Goal: Task Accomplishment & Management: Manage account settings

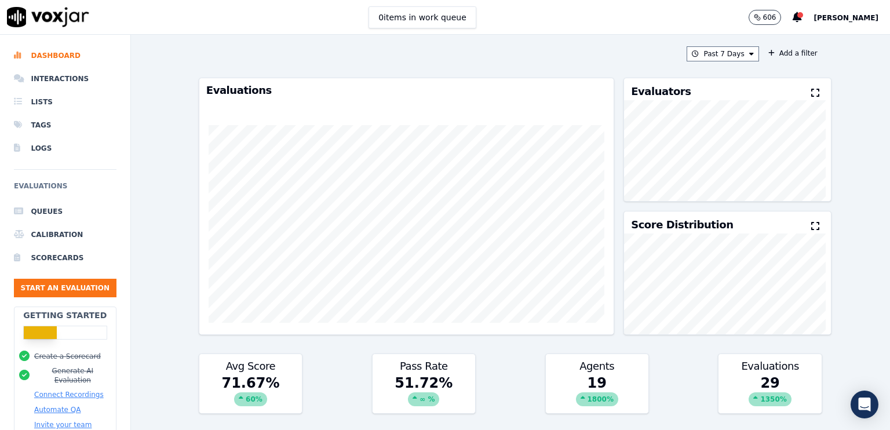
click at [838, 14] on span "[PERSON_NAME]" at bounding box center [845, 18] width 65 height 8
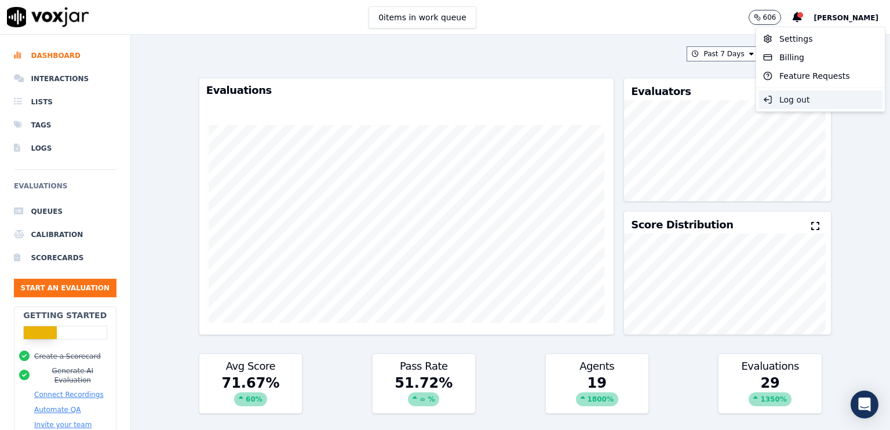
click at [781, 104] on div "Log out" at bounding box center [820, 99] width 124 height 19
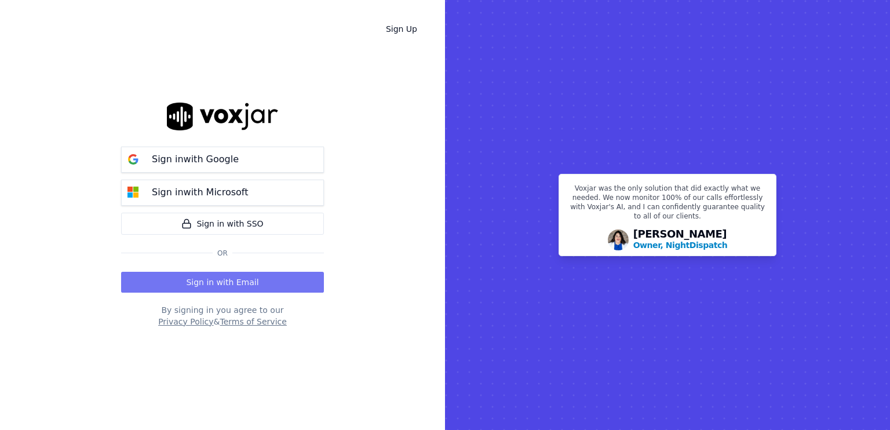
click at [265, 280] on button "Sign in with Email" at bounding box center [222, 282] width 203 height 21
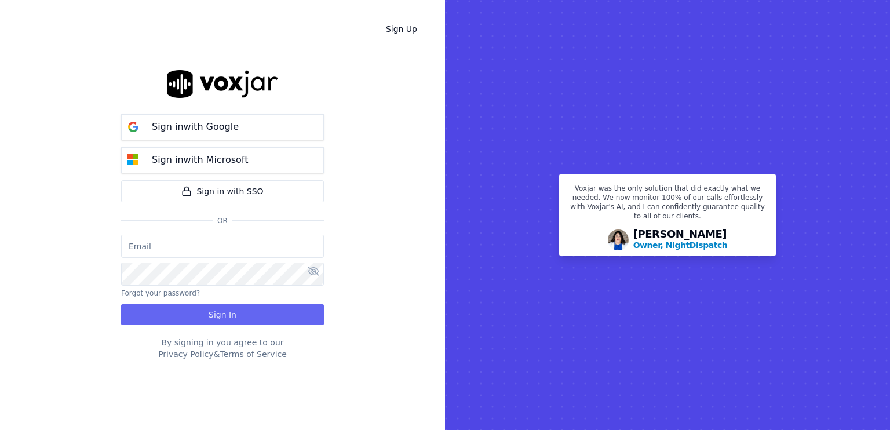
click at [259, 238] on input "email" at bounding box center [222, 246] width 203 height 23
type input "gvk8006@gmail.com"
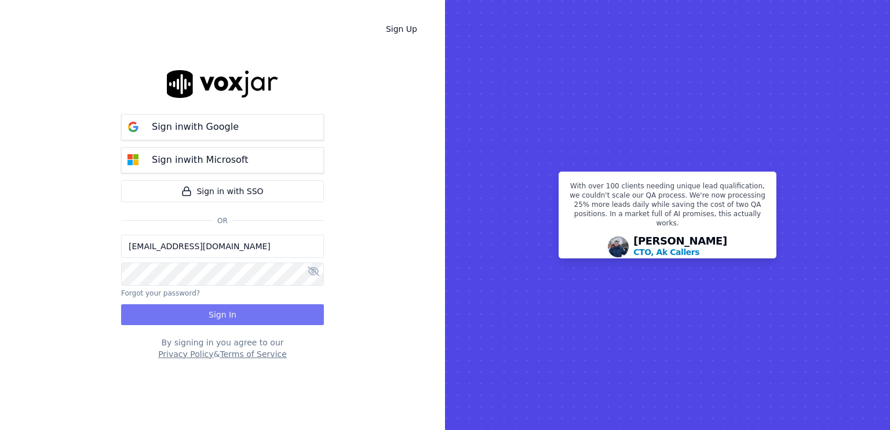
click at [258, 308] on button "Sign In" at bounding box center [222, 314] width 203 height 21
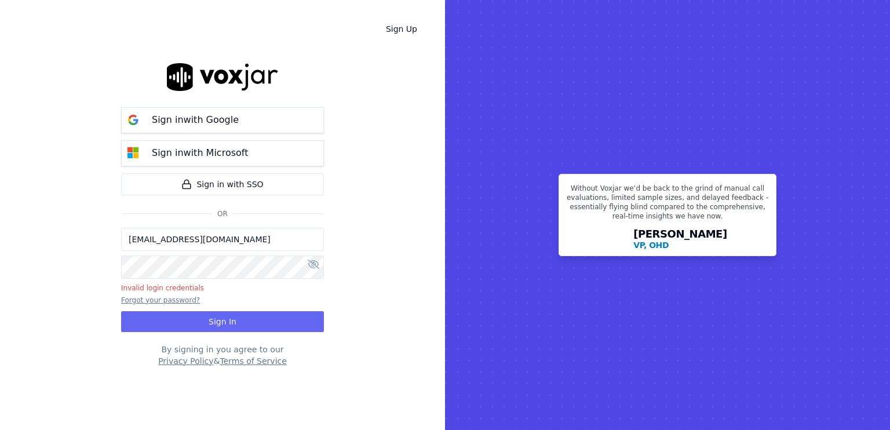
click at [172, 299] on button "Forgot your password?" at bounding box center [160, 299] width 79 height 9
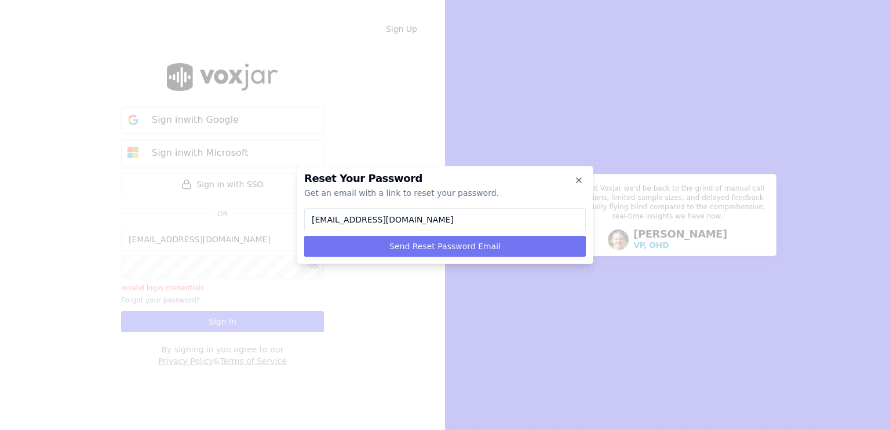
click at [449, 247] on button "Send Reset Password Email" at bounding box center [444, 246] width 281 height 21
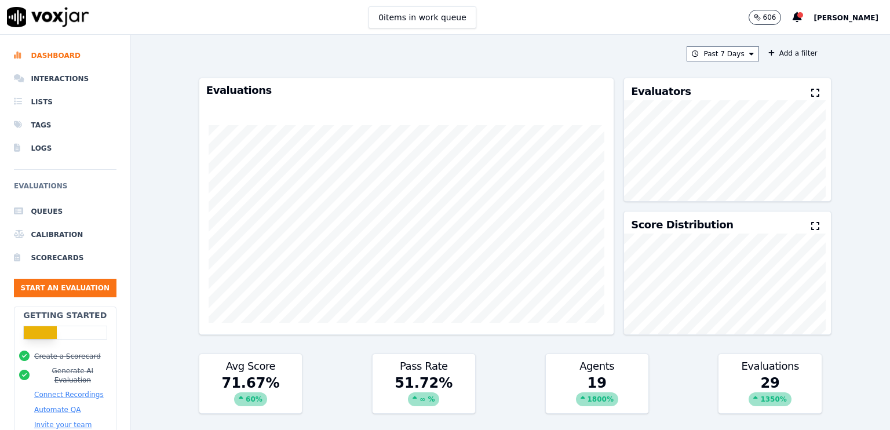
click at [573, 69] on div "Past 7 Days Add a filter Evaluations Evaluators Score Distribution Avg Score 71…" at bounding box center [510, 232] width 632 height 395
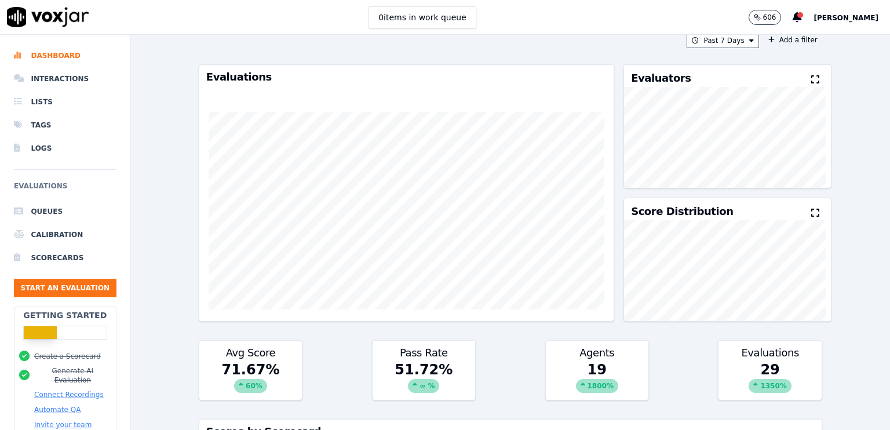
scroll to position [14, 0]
click at [68, 57] on li "Dashboard" at bounding box center [65, 55] width 103 height 23
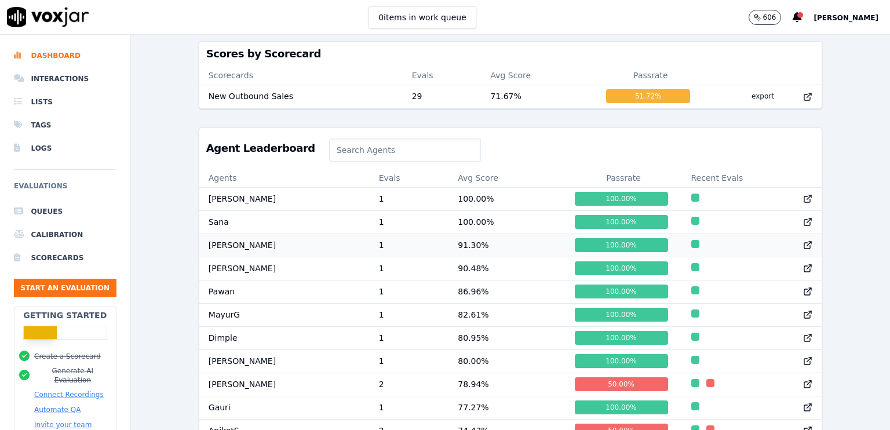
scroll to position [0, 0]
click at [804, 341] on icon at bounding box center [807, 338] width 6 height 6
click at [803, 389] on icon at bounding box center [807, 383] width 9 height 9
drag, startPoint x: 839, startPoint y: 251, endPoint x: 847, endPoint y: 204, distance: 47.5
click at [847, 204] on div "Past 7 Days Add a filter Evaluations Evaluators Score Distribution Avg Score 71…" at bounding box center [510, 232] width 759 height 395
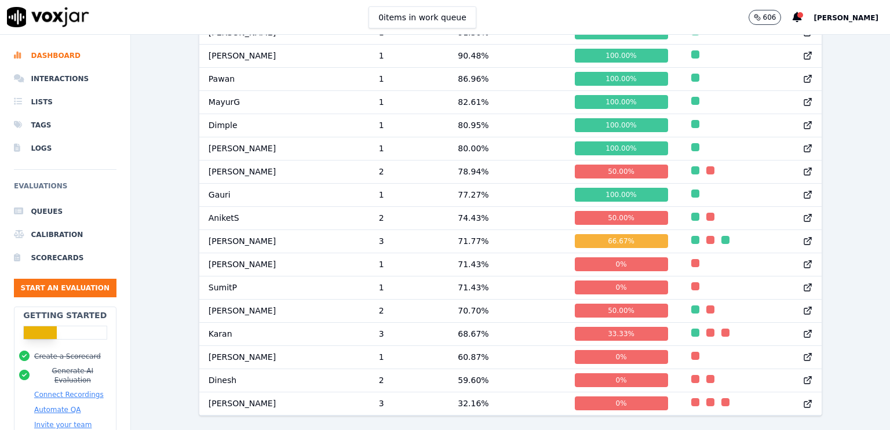
scroll to position [636, 0]
click at [803, 236] on icon at bounding box center [807, 240] width 9 height 9
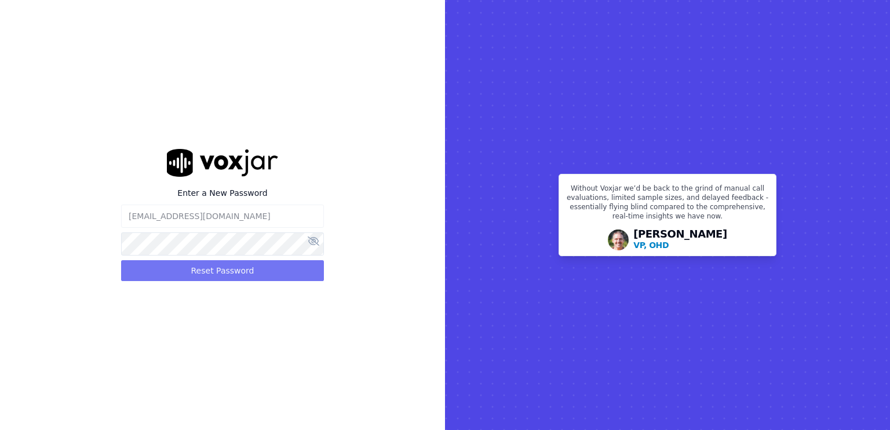
click at [264, 269] on button "Reset Password" at bounding box center [222, 270] width 203 height 21
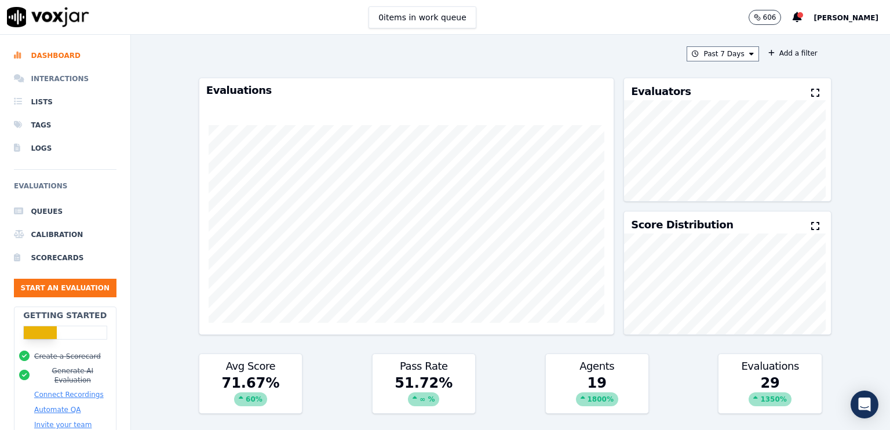
click at [65, 83] on li "Interactions" at bounding box center [65, 78] width 103 height 23
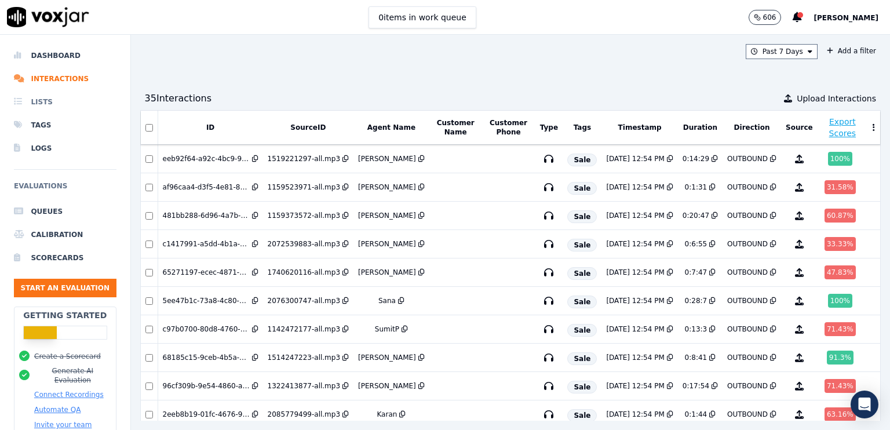
click at [47, 104] on li "Lists" at bounding box center [65, 101] width 103 height 23
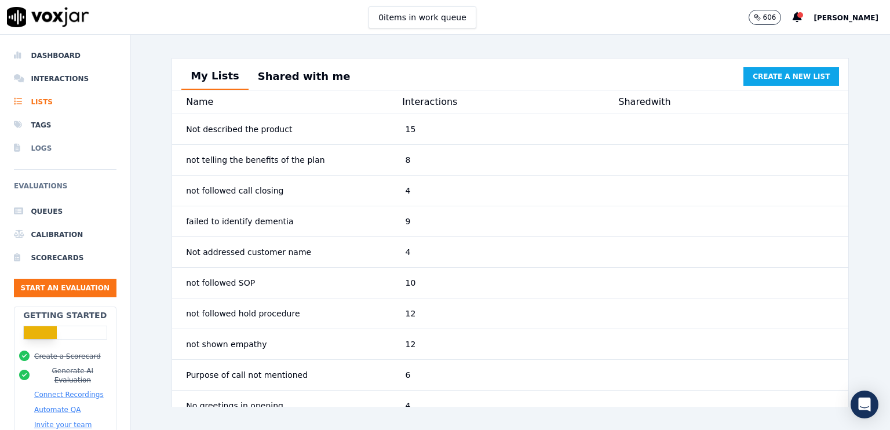
click at [46, 153] on li "Logs" at bounding box center [65, 148] width 103 height 23
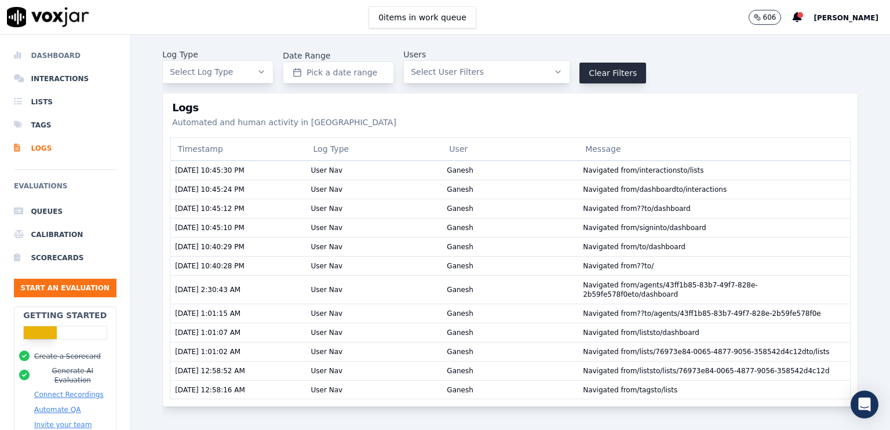
click at [62, 60] on li "Dashboard" at bounding box center [65, 55] width 103 height 23
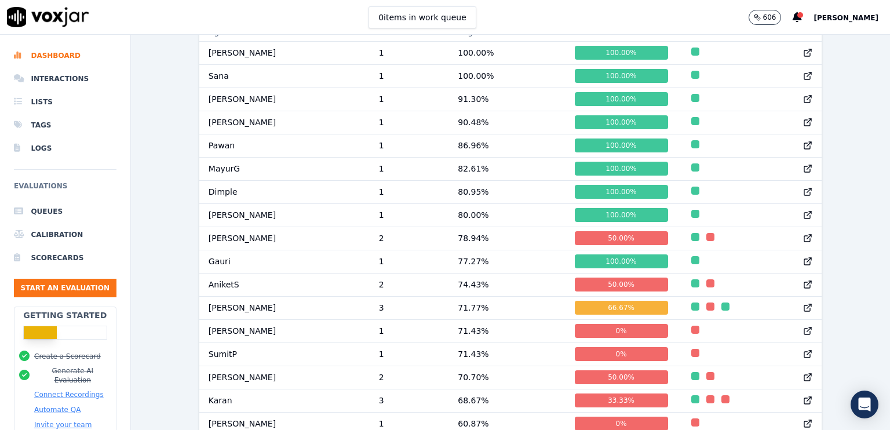
scroll to position [537, 0]
click at [513, 87] on td "100.00 %" at bounding box center [506, 75] width 116 height 23
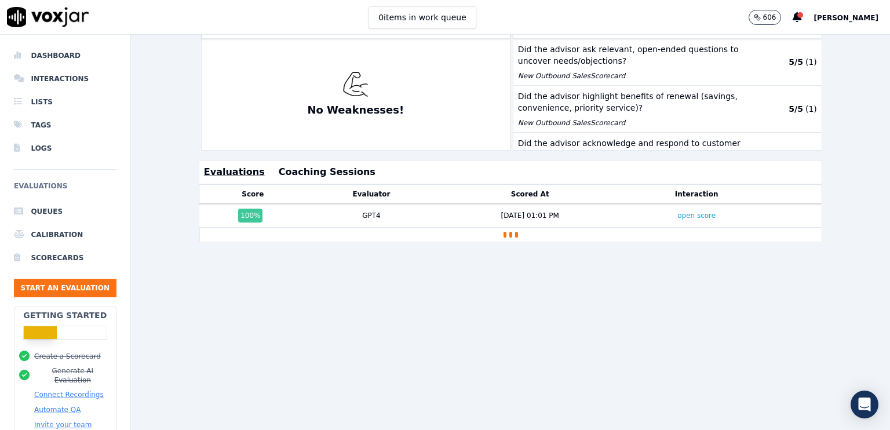
scroll to position [332, 0]
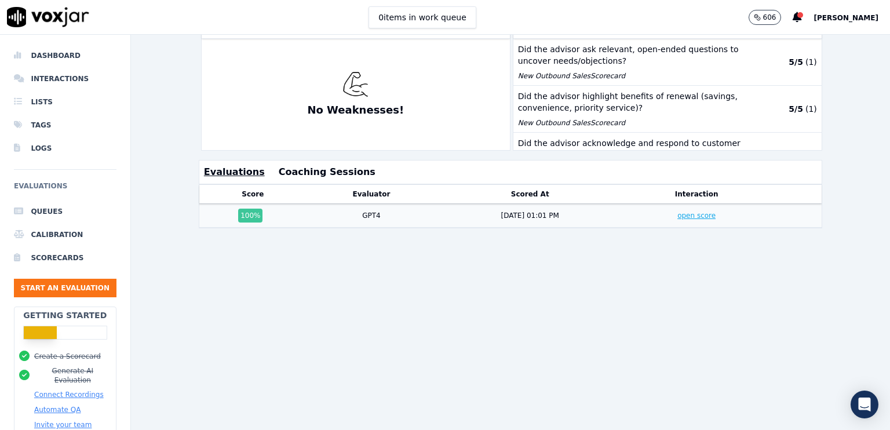
click at [677, 211] on link "open score" at bounding box center [696, 215] width 38 height 8
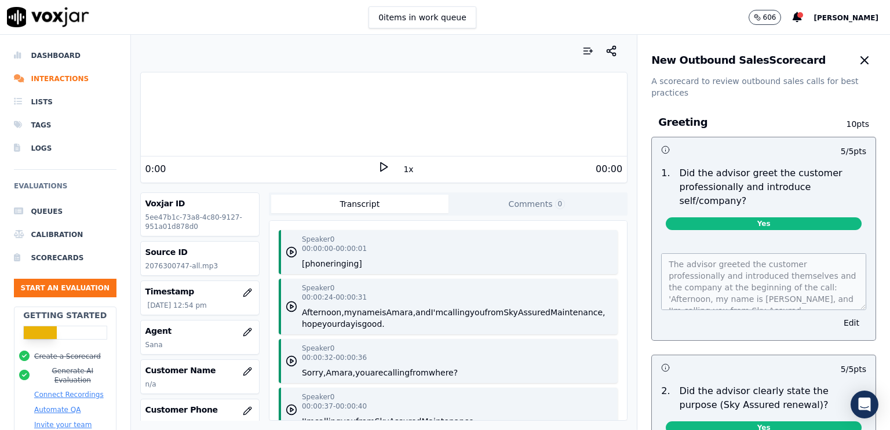
click at [378, 164] on icon at bounding box center [384, 167] width 12 height 12
click at [380, 168] on icon at bounding box center [384, 167] width 12 height 12
click at [857, 57] on icon "button" at bounding box center [864, 60] width 14 height 14
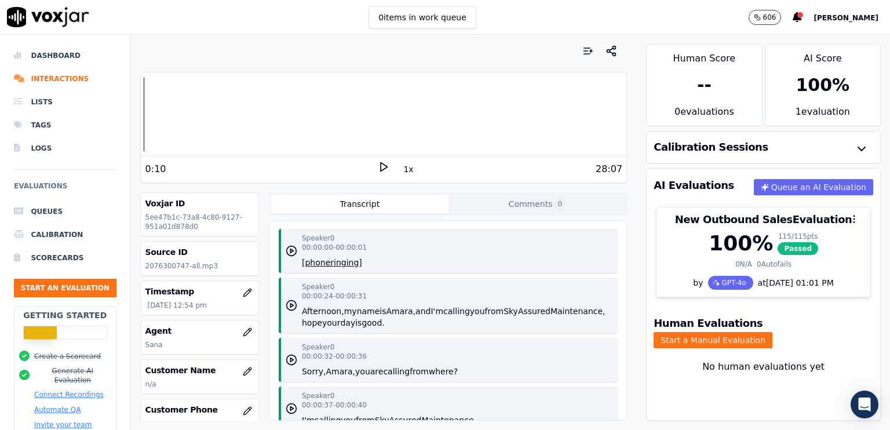
scroll to position [0, 0]
click at [57, 54] on li "Dashboard" at bounding box center [65, 55] width 103 height 23
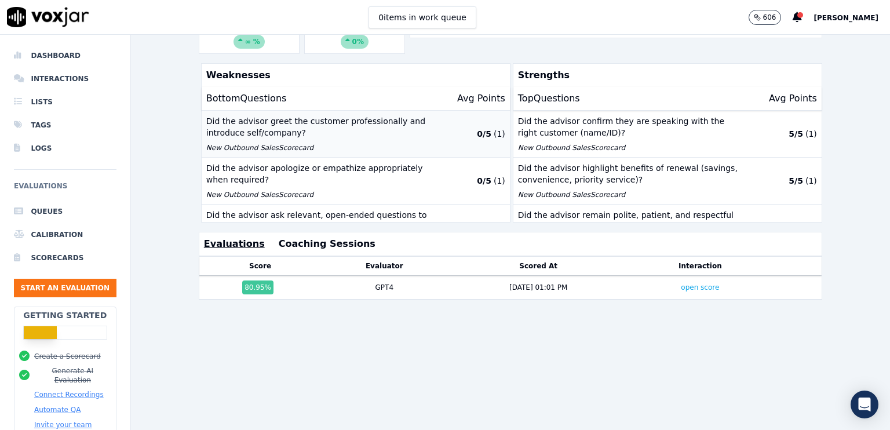
scroll to position [85, 0]
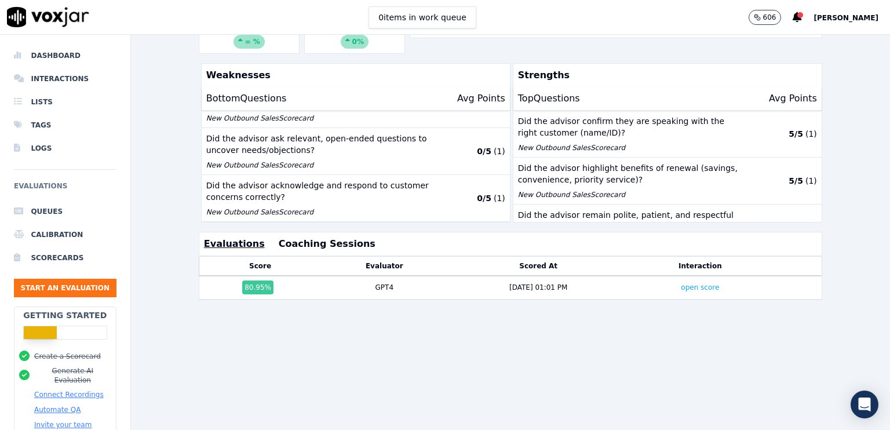
drag, startPoint x: 538, startPoint y: 223, endPoint x: 501, endPoint y: 224, distance: 37.1
click at [501, 224] on div "Past 7 Days Add a filter Dimple Team Rank 7/19 Above Me MayurG Below Me [PERSON…" at bounding box center [510, 232] width 759 height 395
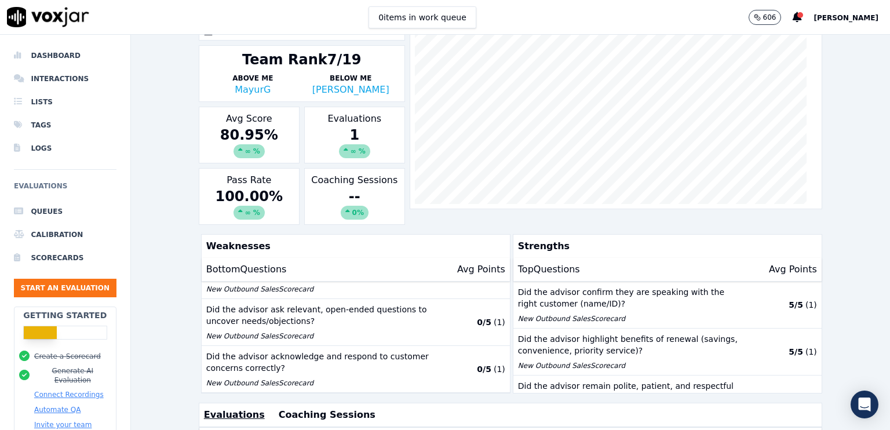
scroll to position [0, 0]
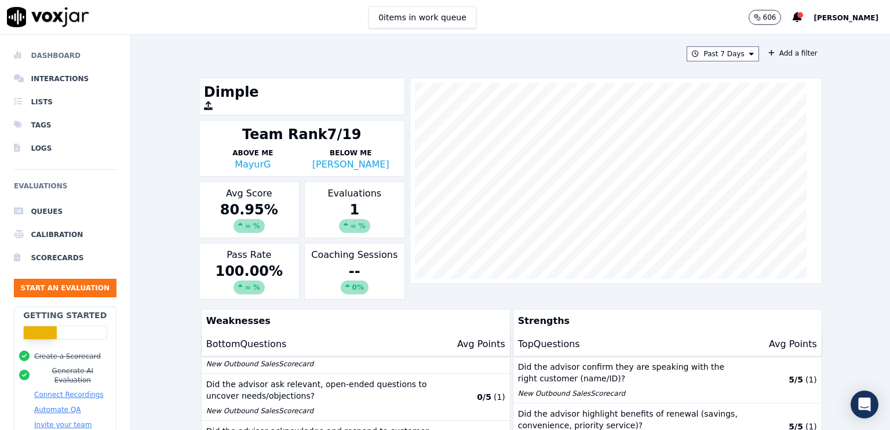
click at [44, 54] on li "Dashboard" at bounding box center [65, 55] width 103 height 23
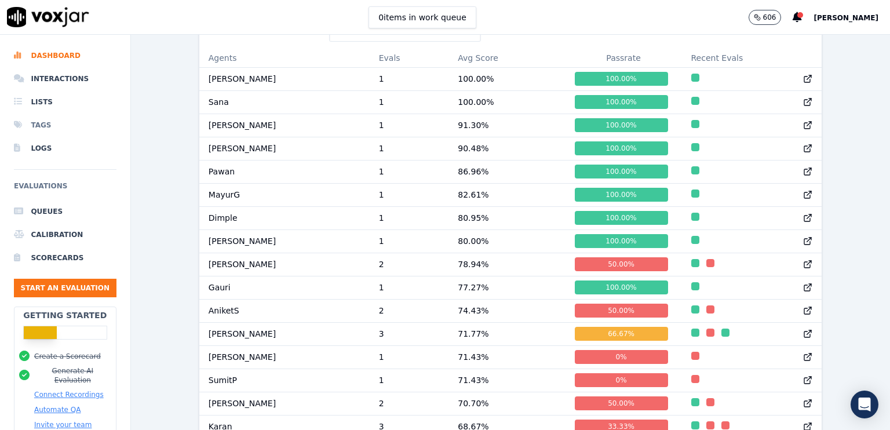
click at [44, 126] on li "Tags" at bounding box center [65, 125] width 103 height 23
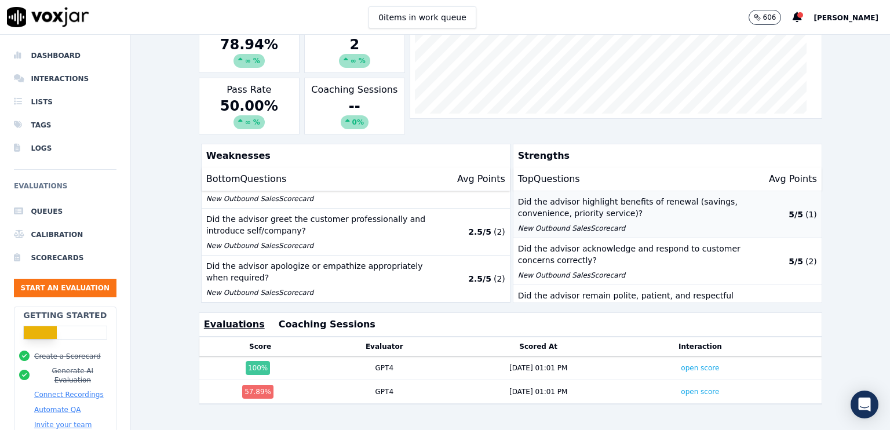
scroll to position [1, 0]
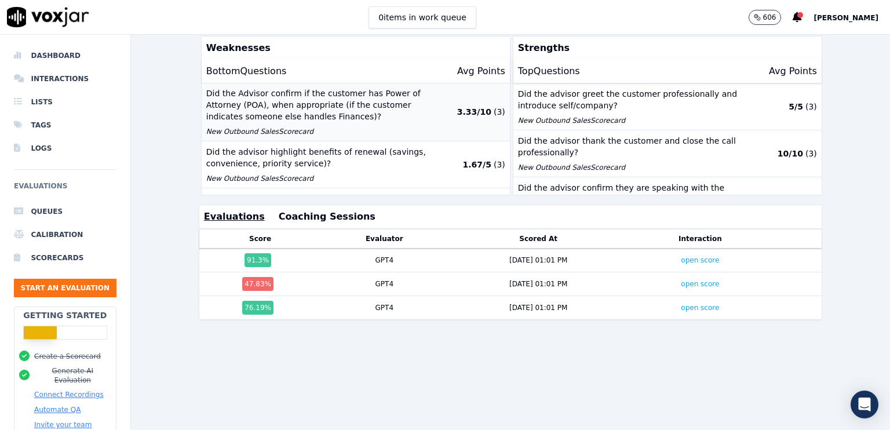
scroll to position [43, 0]
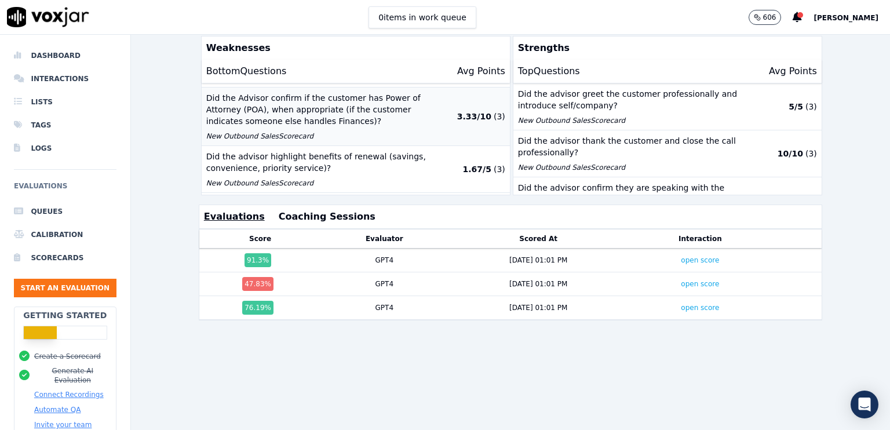
click at [359, 113] on p "Did the Advisor confirm if the customer has Power of Attorney (POA), when appro…" at bounding box center [318, 109] width 224 height 35
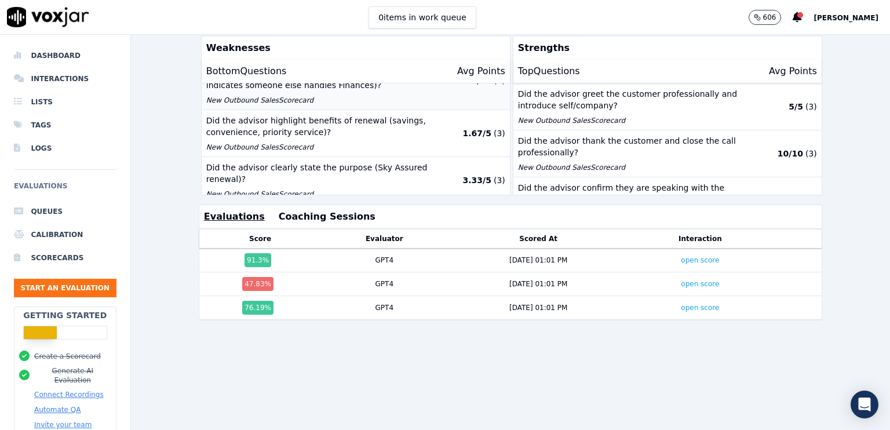
scroll to position [0, 0]
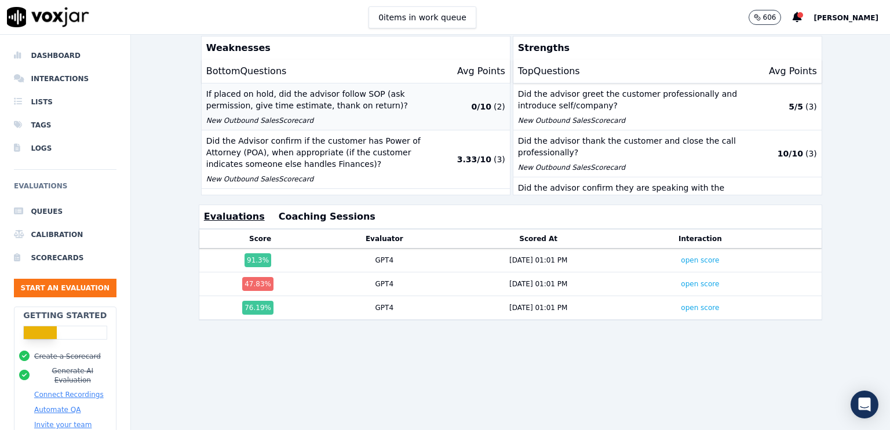
click at [424, 106] on button "If placed on hold, did the advisor follow SOP (ask permission, give time estima…" at bounding box center [356, 106] width 308 height 47
